Goal: Navigation & Orientation: Understand site structure

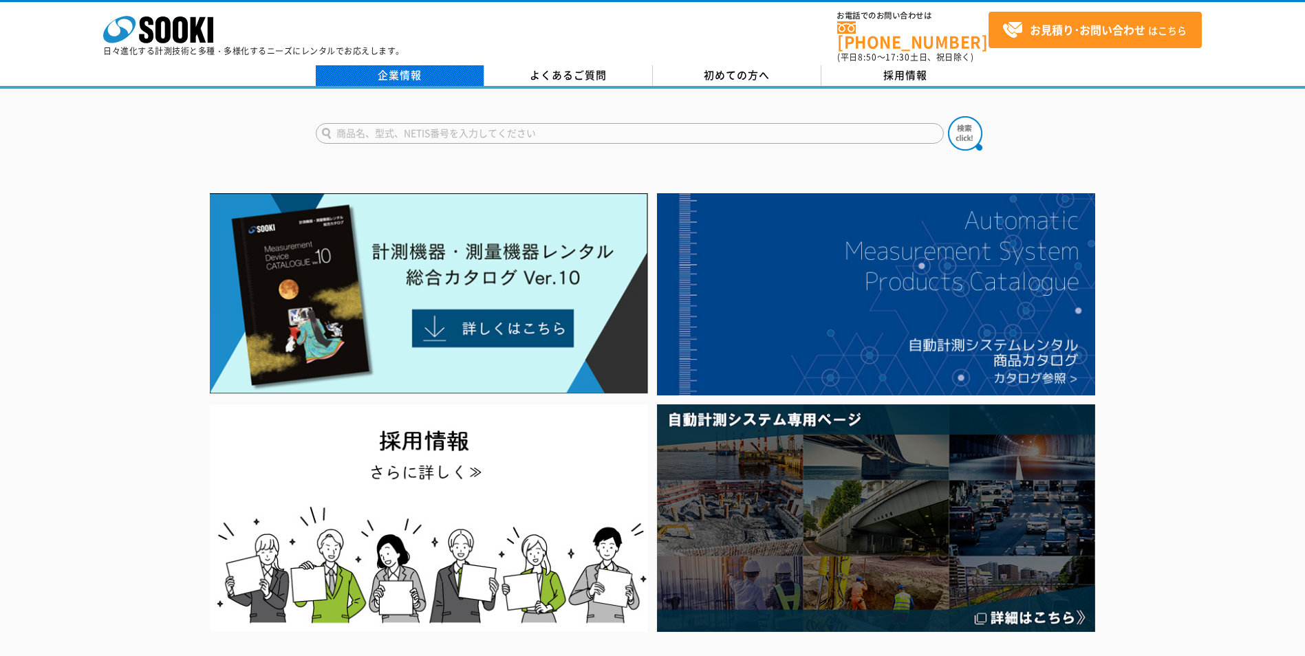
click at [404, 74] on link "企業情報" at bounding box center [400, 75] width 168 height 21
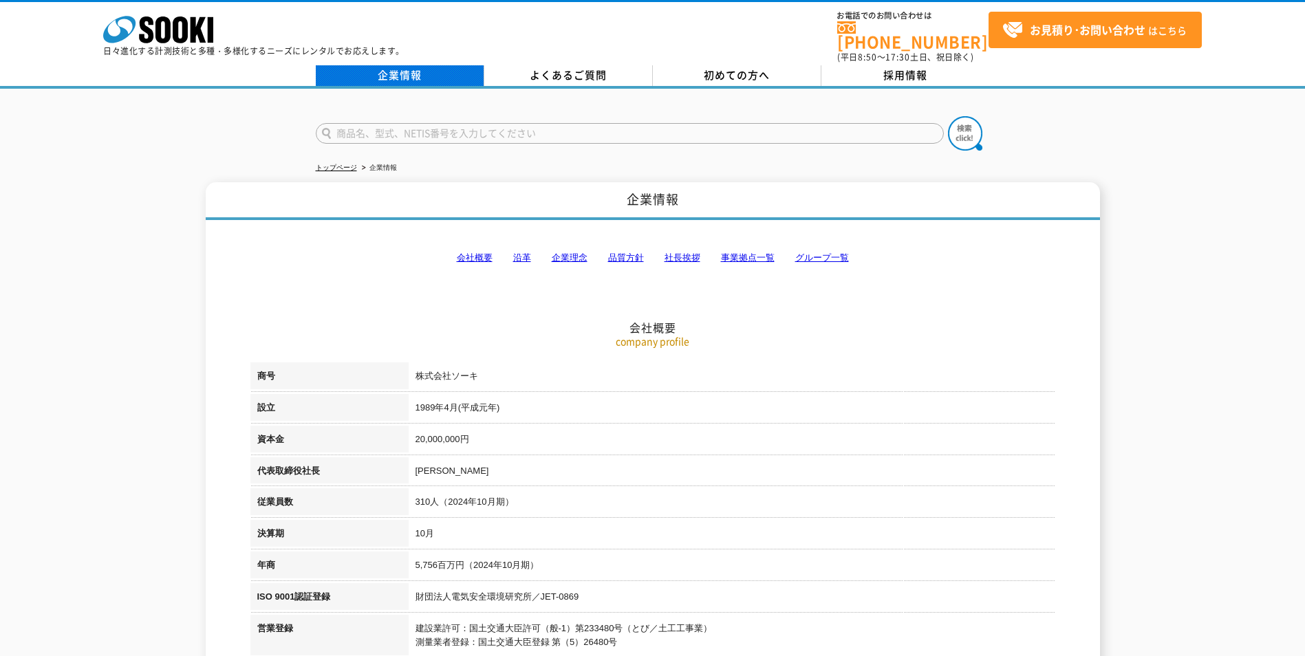
click at [395, 74] on link "企業情報" at bounding box center [400, 75] width 168 height 21
click at [395, 73] on link "企業情報" at bounding box center [400, 75] width 168 height 21
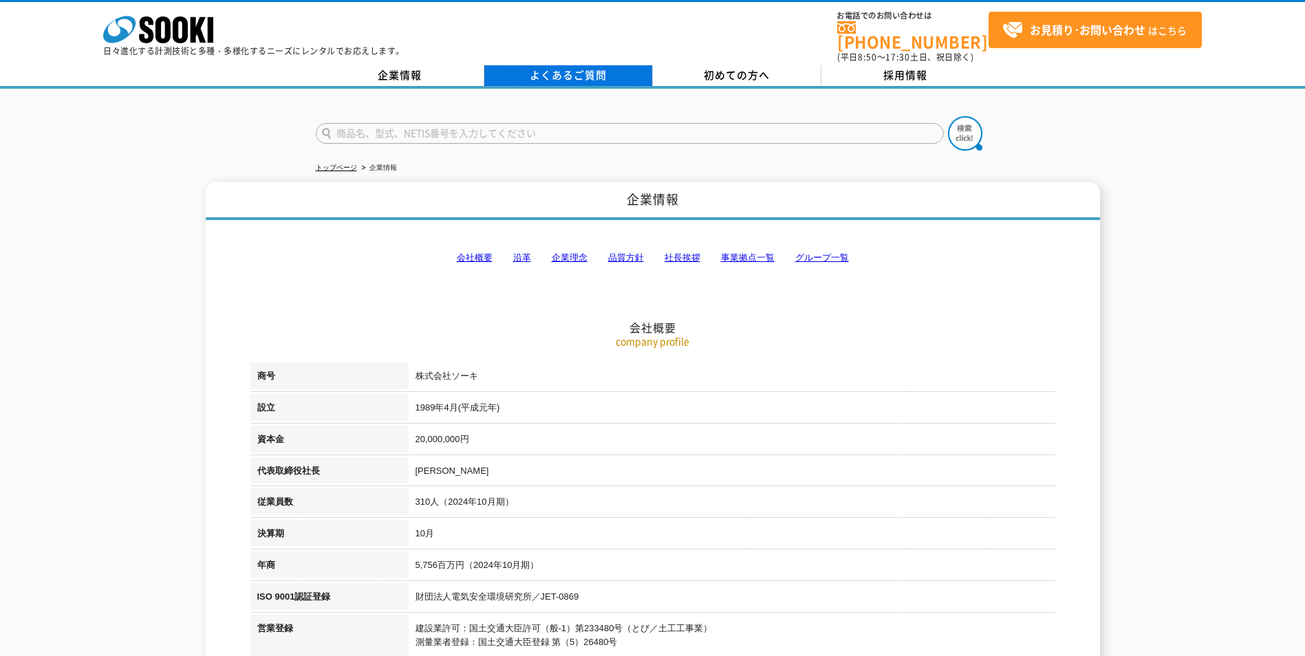
click at [529, 65] on link "よくあるご質問" at bounding box center [568, 75] width 168 height 21
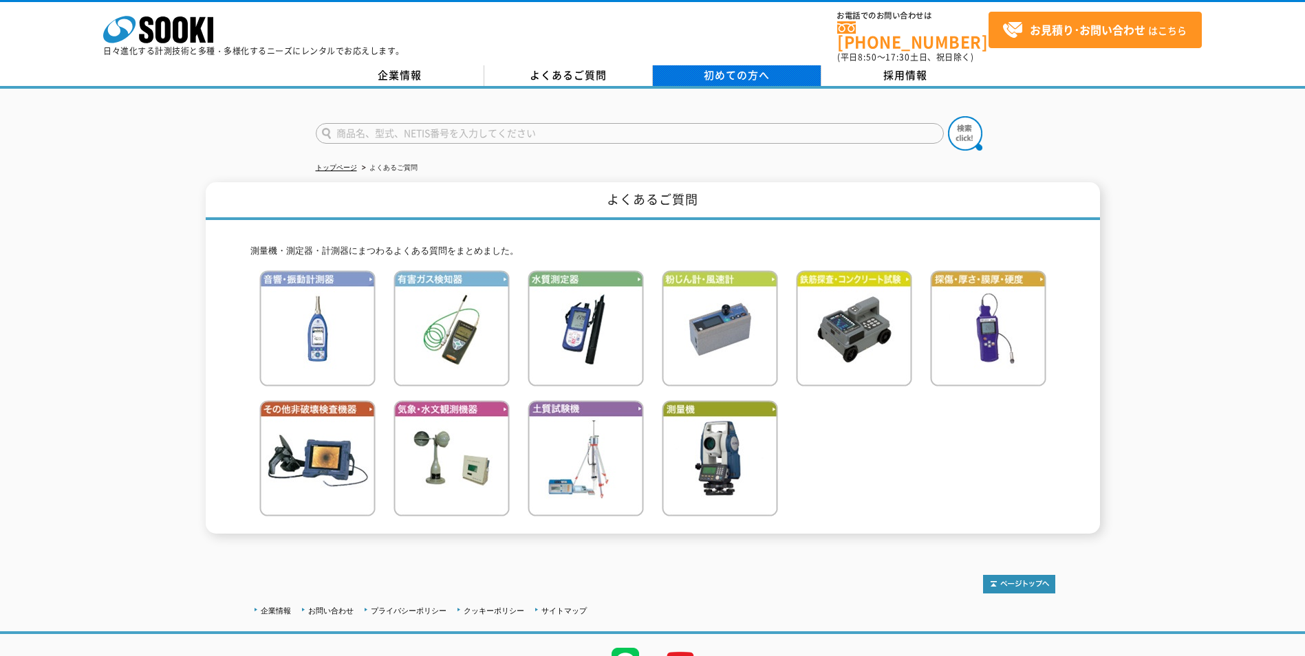
click at [710, 75] on link "初めての方へ" at bounding box center [737, 75] width 168 height 21
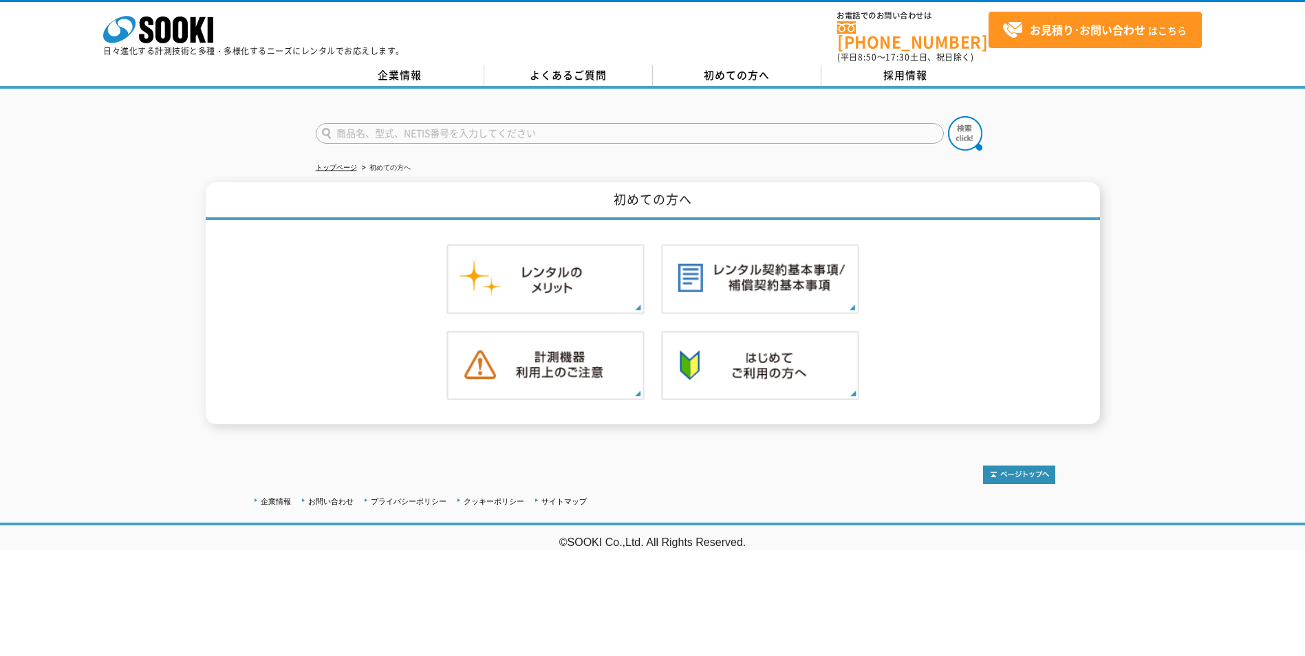
click at [774, 89] on div at bounding box center [652, 122] width 1305 height 66
click at [756, 74] on link "初めての方へ" at bounding box center [737, 75] width 168 height 21
click at [415, 75] on link "企業情報" at bounding box center [400, 75] width 168 height 21
